Goal: Task Accomplishment & Management: Complete application form

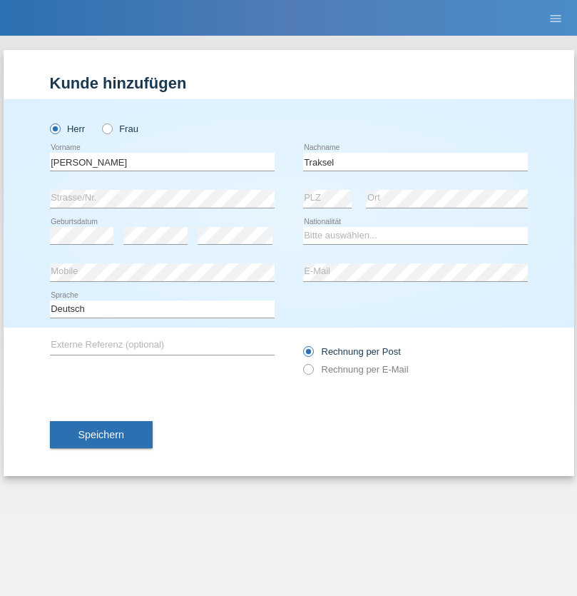
type input "Traksel"
select select "DE"
select select "C"
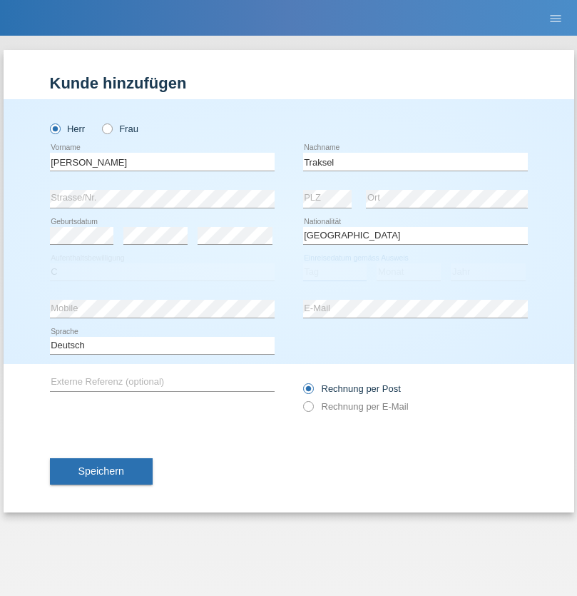
select select "01"
select select "07"
select select "2008"
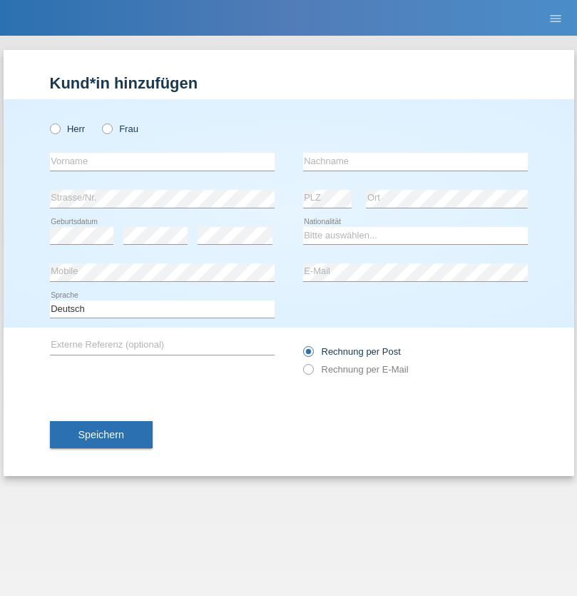
radio input "true"
click at [162, 161] on input "text" at bounding box center [162, 162] width 225 height 18
type input "Asia"
click at [415, 161] on input "text" at bounding box center [415, 162] width 225 height 18
type input "Riva"
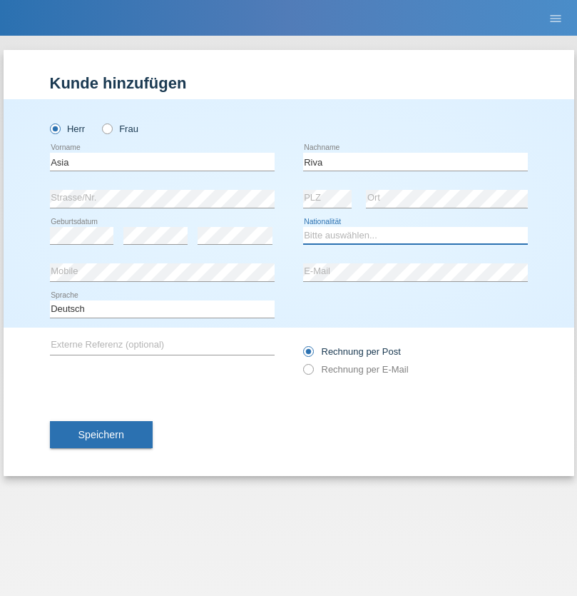
select select "IT"
select select "C"
select select "01"
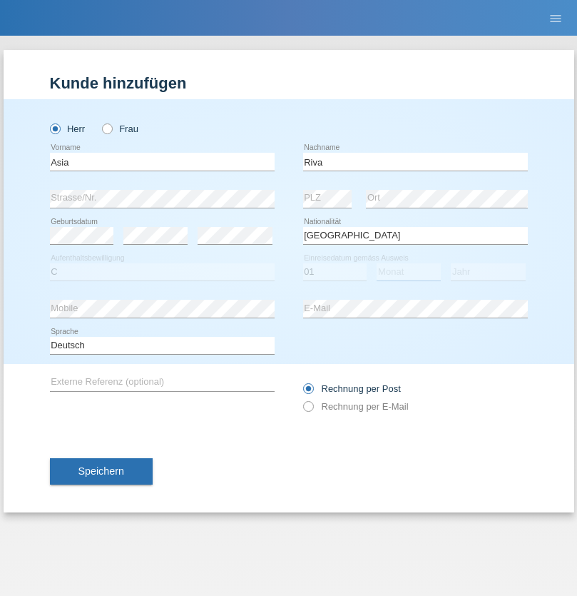
select select "06"
select select "2021"
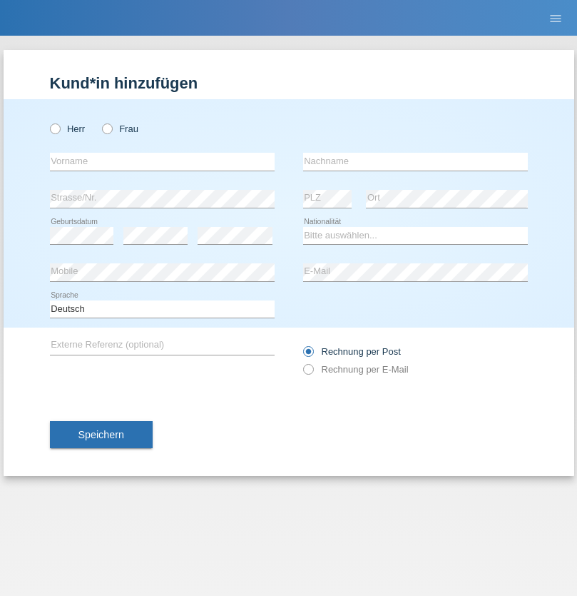
radio input "true"
click at [162, 161] on input "text" at bounding box center [162, 162] width 225 height 18
type input "Firas"
click at [415, 161] on input "text" at bounding box center [415, 162] width 225 height 18
type input "Khalil"
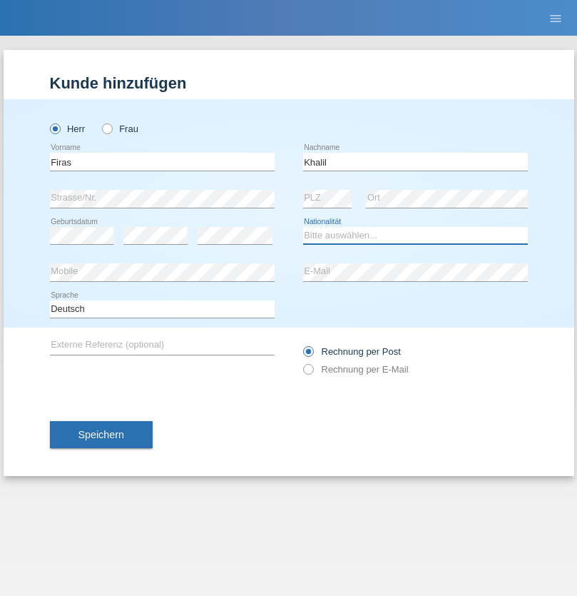
select select "IT"
select select "C"
select select "01"
select select "03"
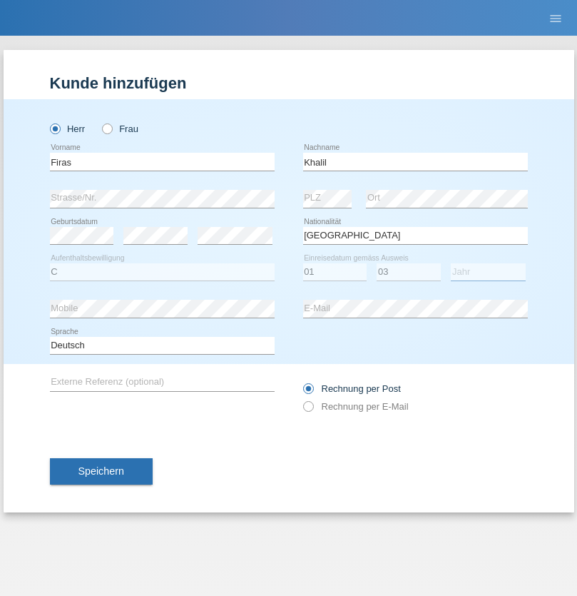
select select "2021"
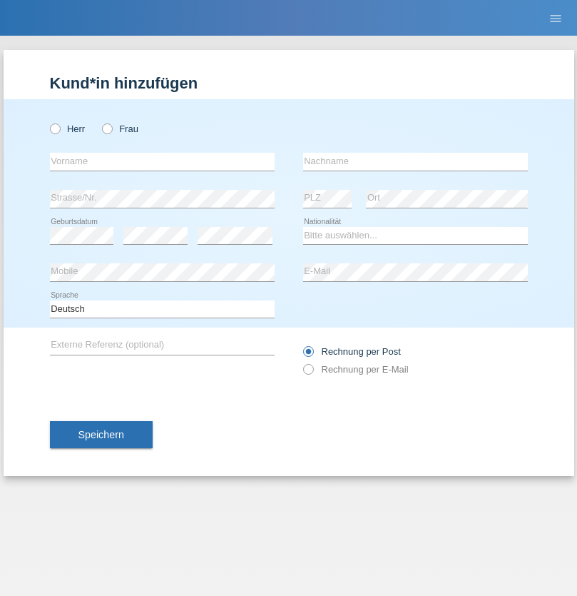
radio input "true"
click at [162, 161] on input "text" at bounding box center [162, 162] width 225 height 18
type input "Diego"
click at [415, 161] on input "text" at bounding box center [415, 162] width 225 height 18
type input "Patera"
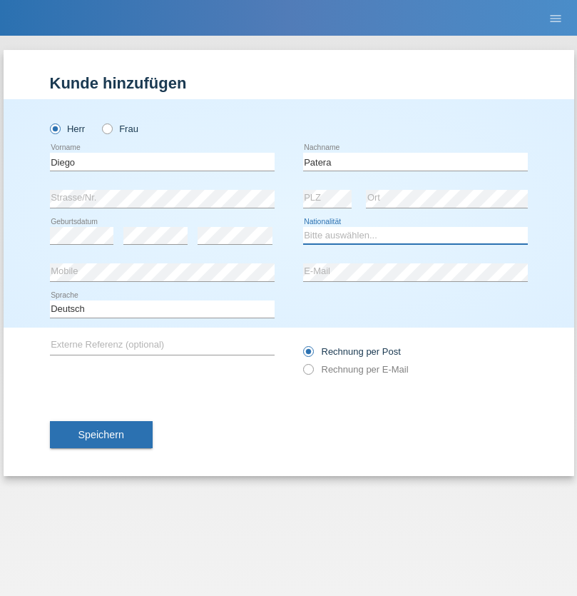
select select "CH"
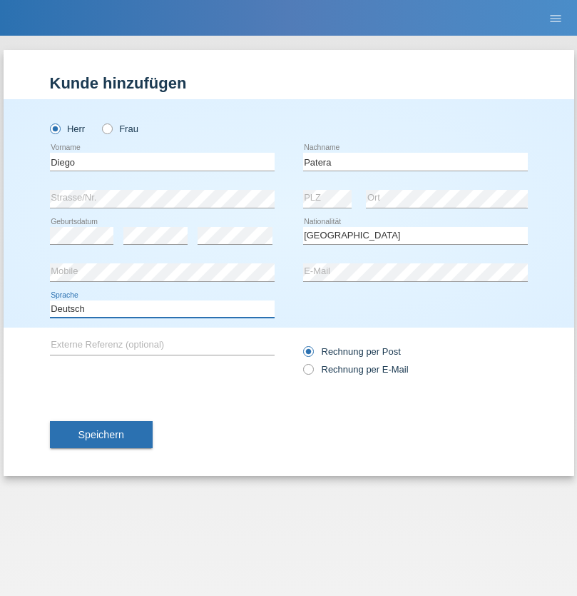
select select "en"
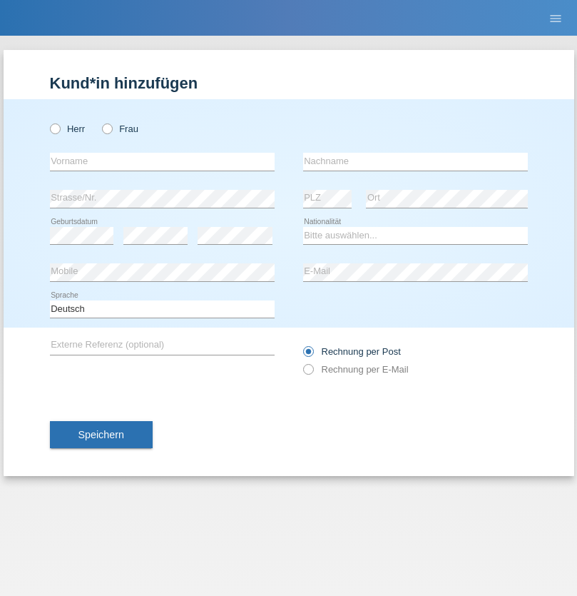
radio input "true"
click at [162, 161] on input "text" at bounding box center [162, 162] width 225 height 18
type input "Ketty"
click at [415, 161] on input "text" at bounding box center [415, 162] width 225 height 18
type input "Kalupnath"
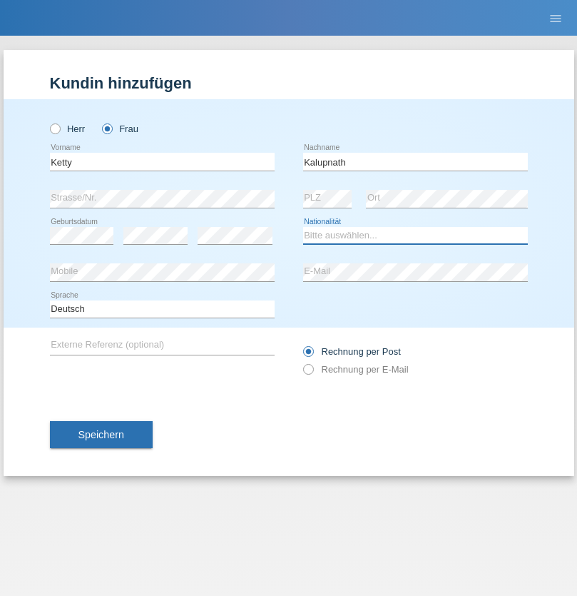
select select "CH"
radio input "true"
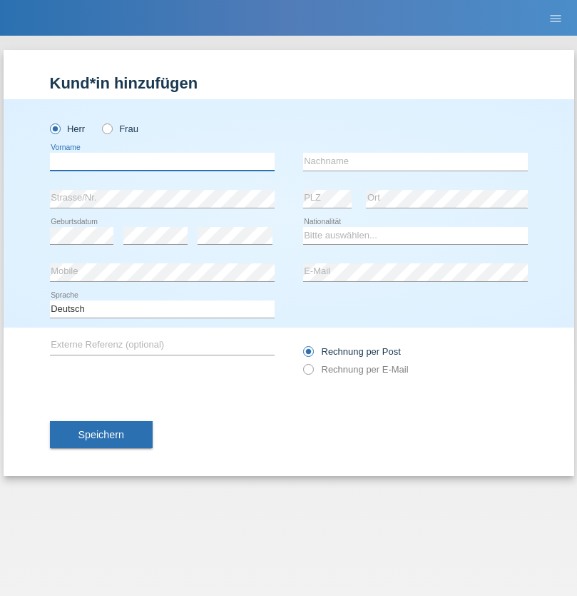
click at [162, 161] on input "text" at bounding box center [162, 162] width 225 height 18
type input "Franco"
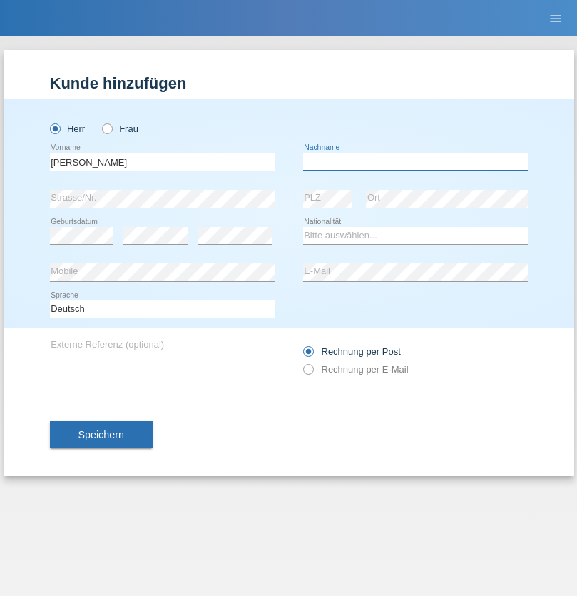
click at [415, 161] on input "text" at bounding box center [415, 162] width 225 height 18
type input "Mucha"
select select "CH"
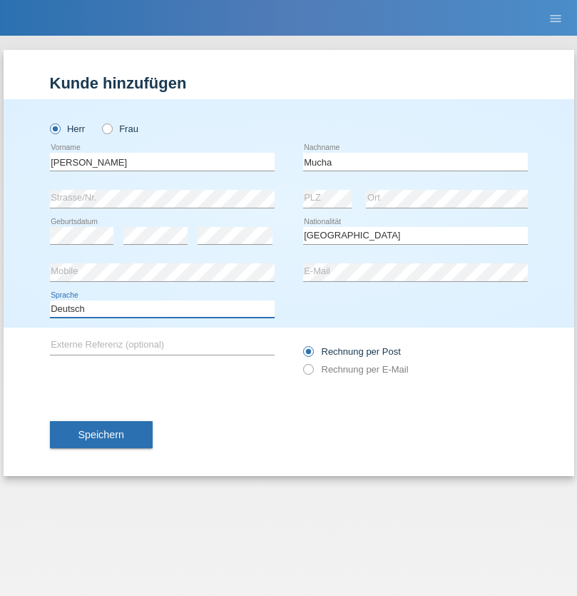
select select "en"
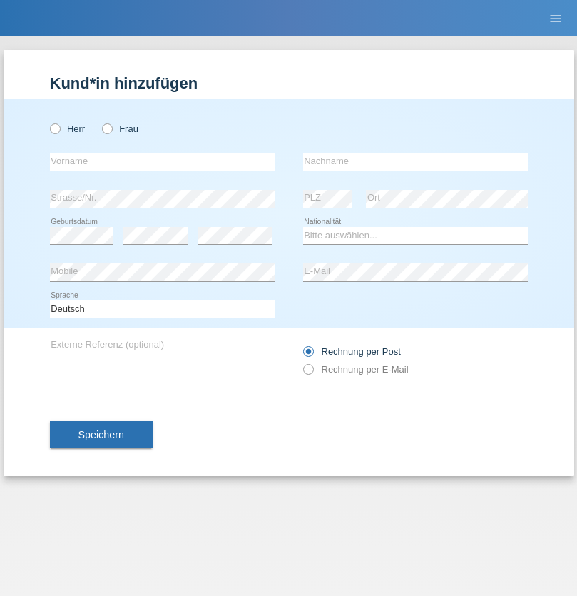
radio input "true"
click at [162, 161] on input "text" at bounding box center [162, 162] width 225 height 18
type input "Franziska"
click at [415, 161] on input "text" at bounding box center [415, 162] width 225 height 18
type input "Starke"
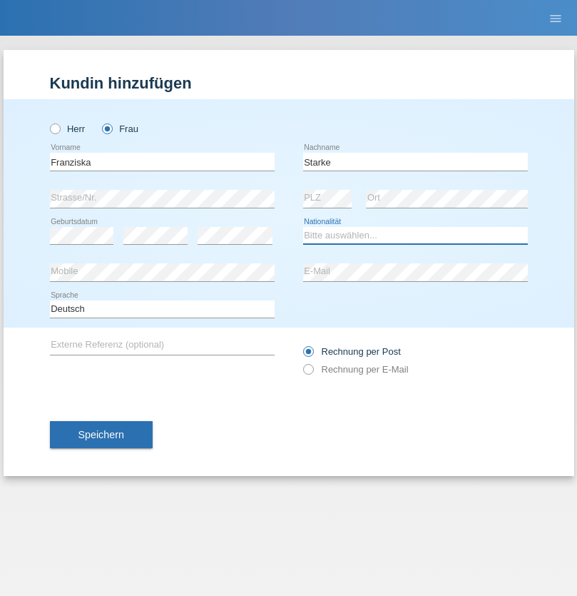
select select "DE"
select select "C"
select select "01"
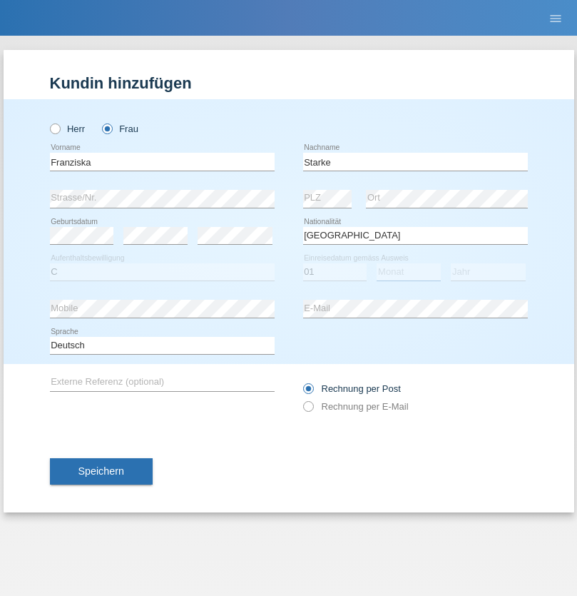
select select "03"
select select "1985"
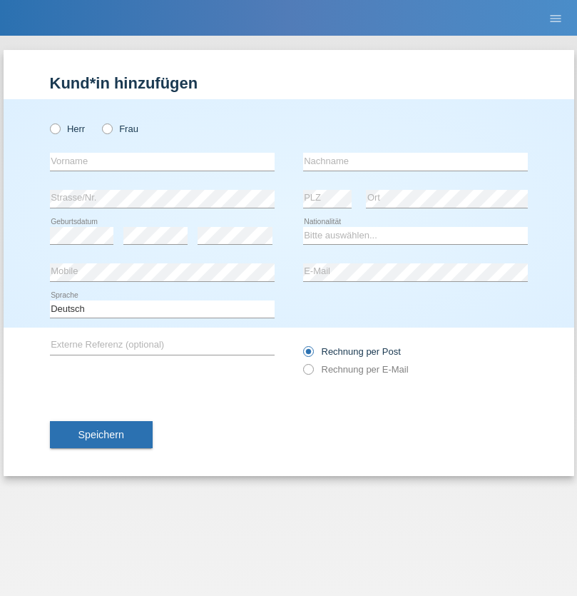
radio input "true"
click at [162, 161] on input "text" at bounding box center [162, 162] width 225 height 18
type input "[DEMOGRAPHIC_DATA]"
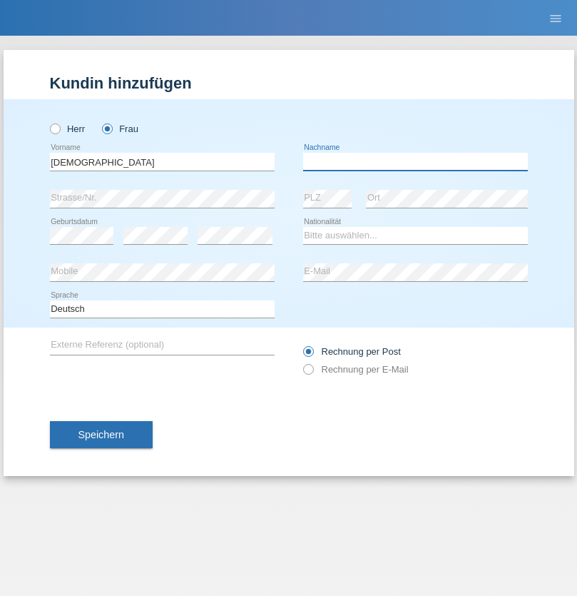
click at [415, 161] on input "text" at bounding box center [415, 162] width 225 height 18
type input "Cimbaljević"
select select "HR"
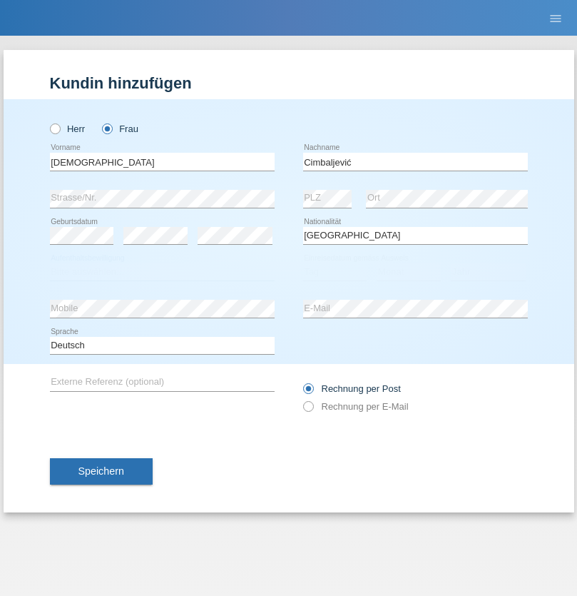
select select "C"
select select "13"
select select "08"
select select "2021"
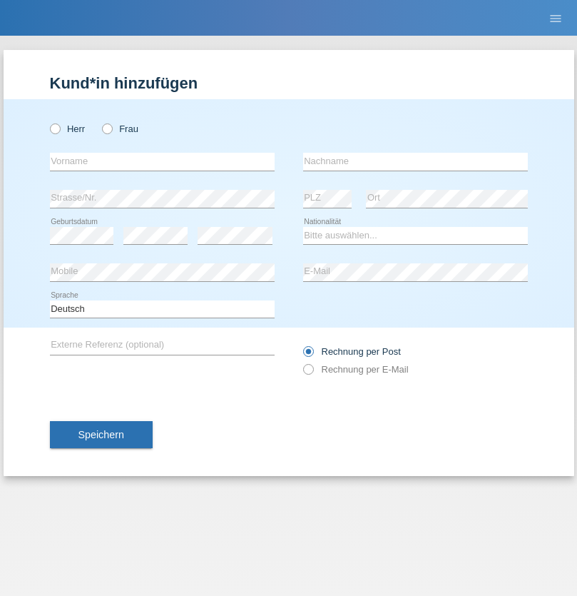
radio input "true"
click at [162, 161] on input "text" at bounding box center [162, 162] width 225 height 18
type input "Batsche"
click at [415, 161] on input "text" at bounding box center [415, 162] width 225 height 18
type input "Arifoska"
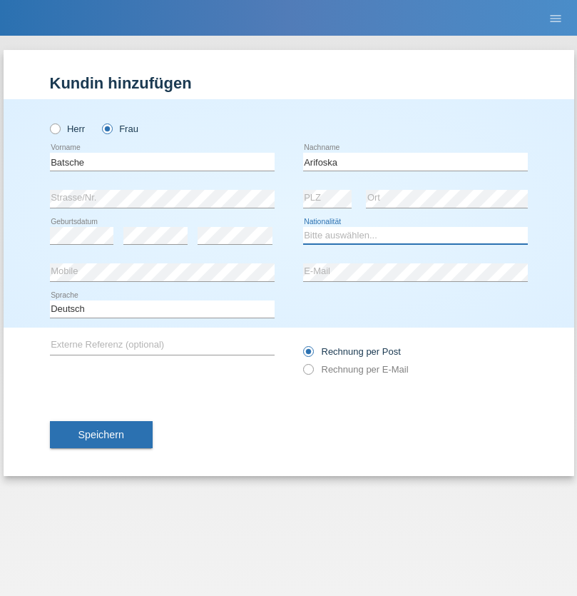
select select "CH"
radio input "true"
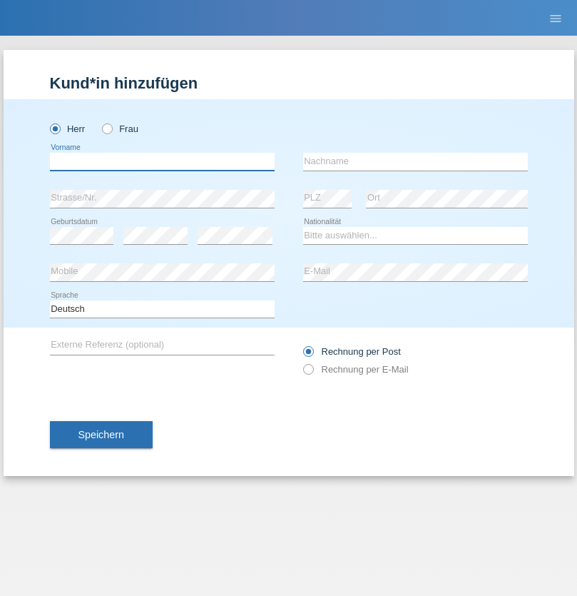
click at [162, 161] on input "text" at bounding box center [162, 162] width 225 height 18
type input "Emre"
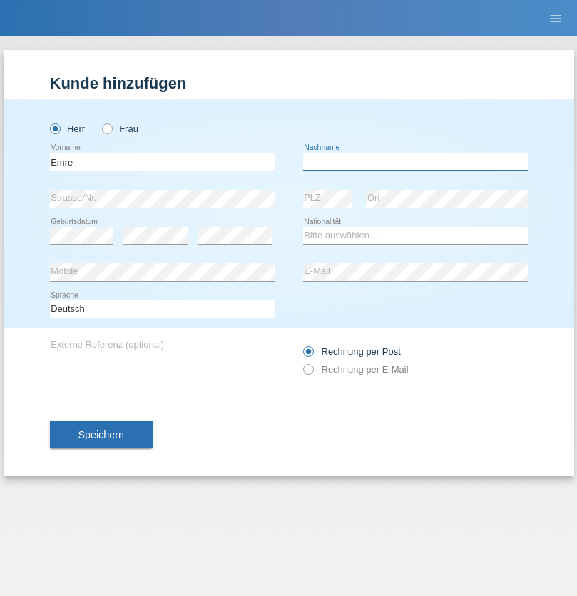
click at [415, 161] on input "text" at bounding box center [415, 162] width 225 height 18
type input "Uzun"
select select "CH"
